Goal: Task Accomplishment & Management: Complete application form

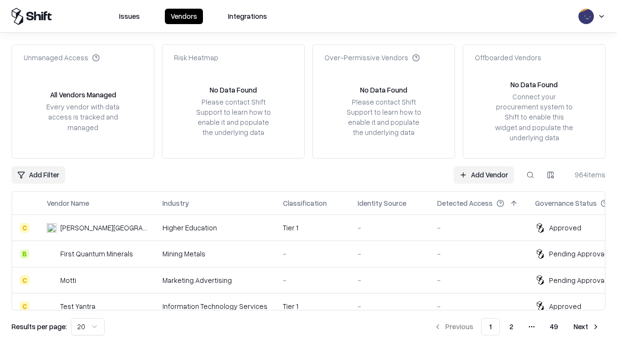
click at [483, 174] on link "Add Vendor" at bounding box center [483, 174] width 60 height 17
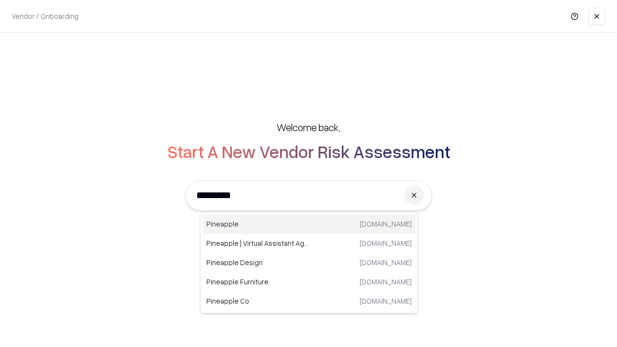
click at [309, 224] on div "Pineapple [DOMAIN_NAME]" at bounding box center [308, 223] width 213 height 19
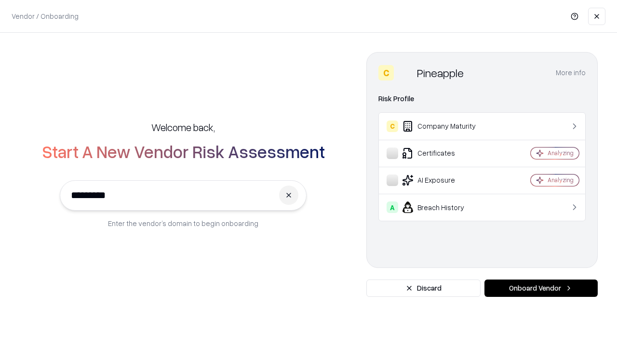
type input "*********"
click at [541, 288] on button "Onboard Vendor" at bounding box center [540, 288] width 113 height 17
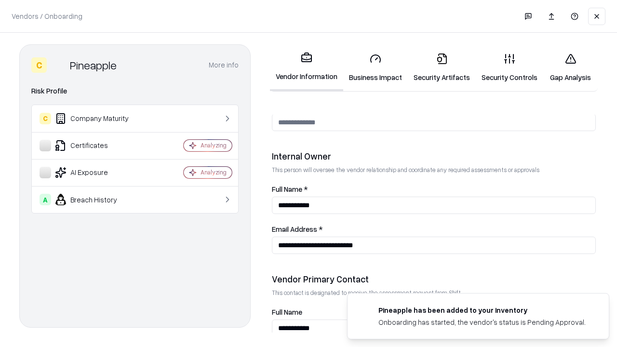
scroll to position [499, 0]
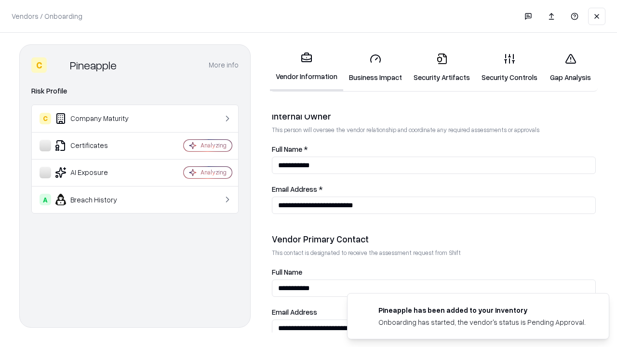
click at [375, 67] on link "Business Impact" at bounding box center [375, 67] width 65 height 45
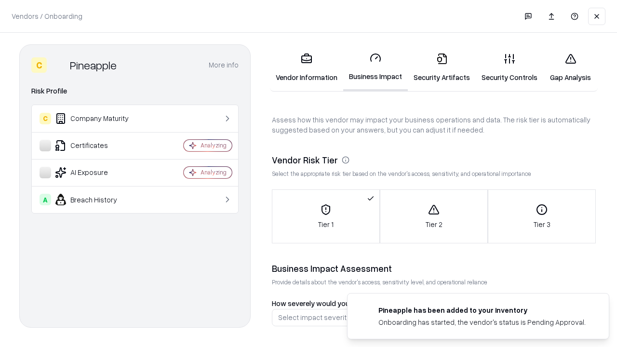
click at [570, 67] on link "Gap Analysis" at bounding box center [570, 67] width 54 height 45
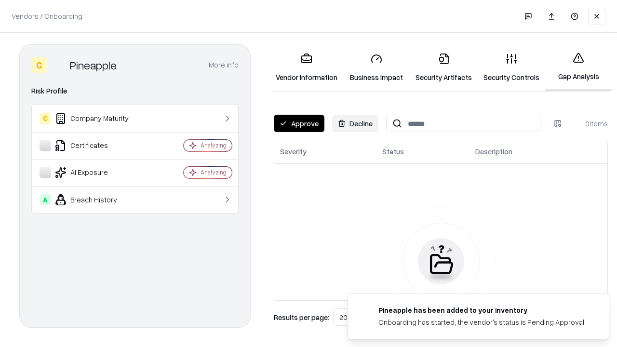
click at [299, 123] on button "Approve" at bounding box center [299, 123] width 51 height 17
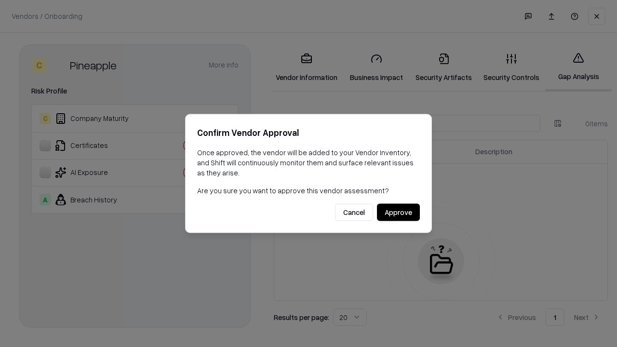
click at [398, 212] on button "Approve" at bounding box center [398, 212] width 43 height 17
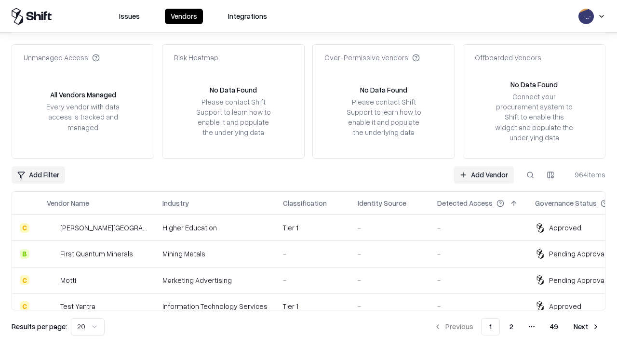
type input "*********"
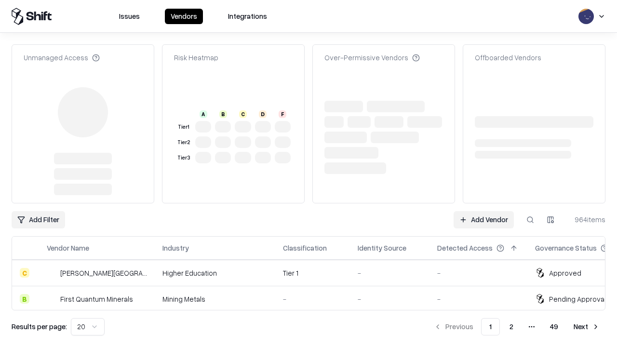
click at [483, 211] on link "Add Vendor" at bounding box center [483, 219] width 60 height 17
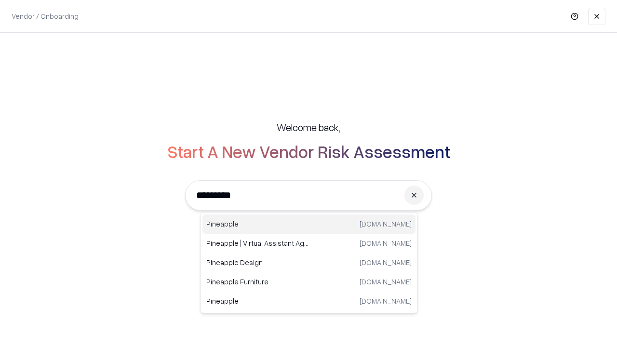
click at [309, 224] on div "Pineapple [DOMAIN_NAME]" at bounding box center [308, 223] width 213 height 19
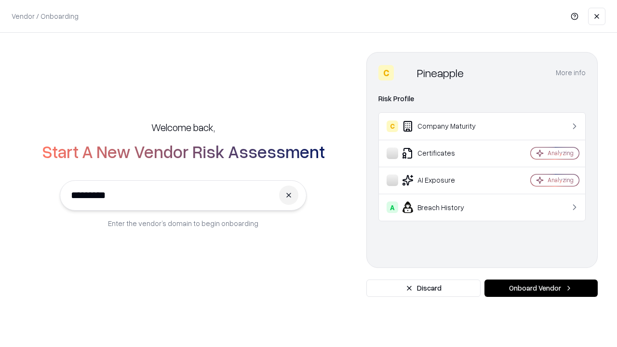
type input "*********"
click at [541, 288] on button "Onboard Vendor" at bounding box center [540, 288] width 113 height 17
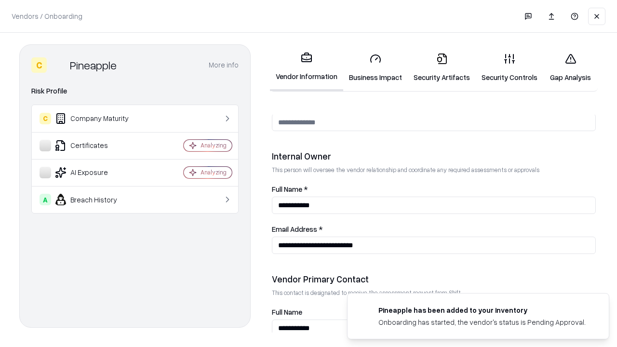
scroll to position [499, 0]
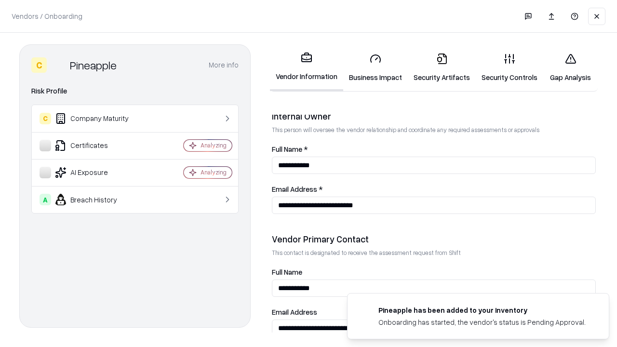
click at [570, 67] on link "Gap Analysis" at bounding box center [570, 67] width 54 height 45
